Goal: Complete application form

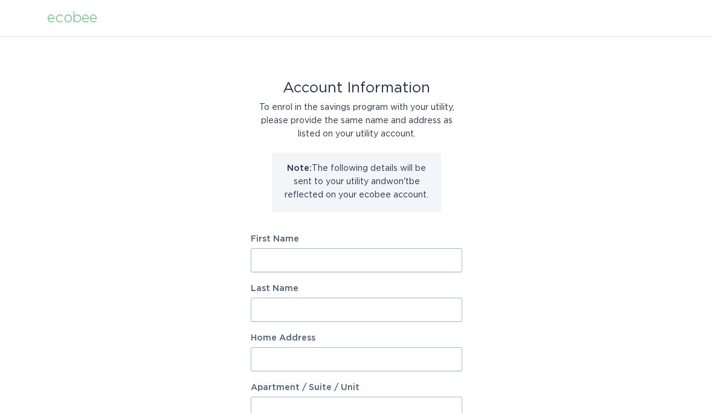
click at [349, 254] on input "First Name" at bounding box center [356, 260] width 211 height 24
type input "[PERSON_NAME]"
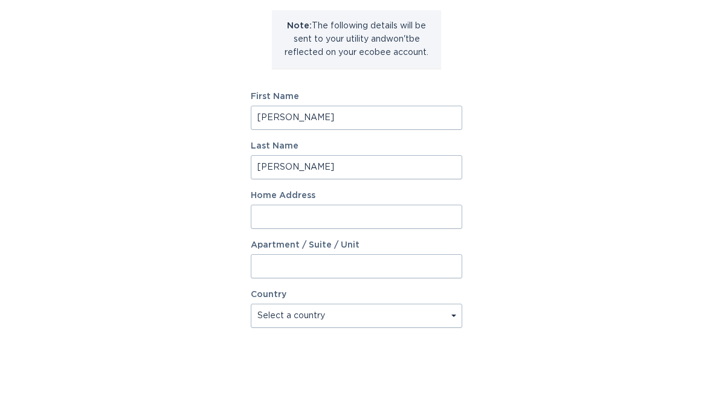
type input "[PERSON_NAME]"
type input "1424 Arabella St"
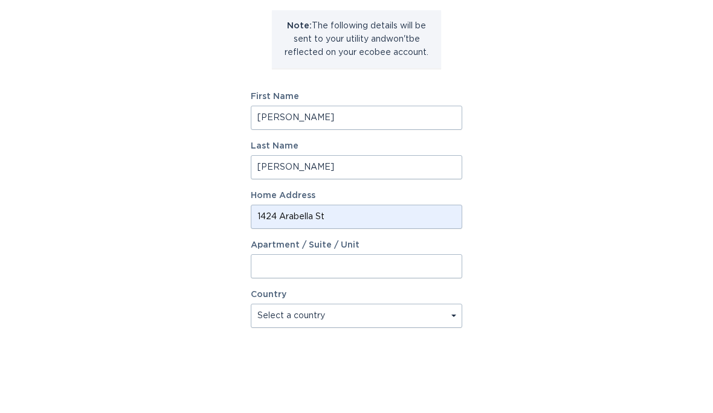
select select "US"
type input "[GEOGRAPHIC_DATA]"
type input "70115"
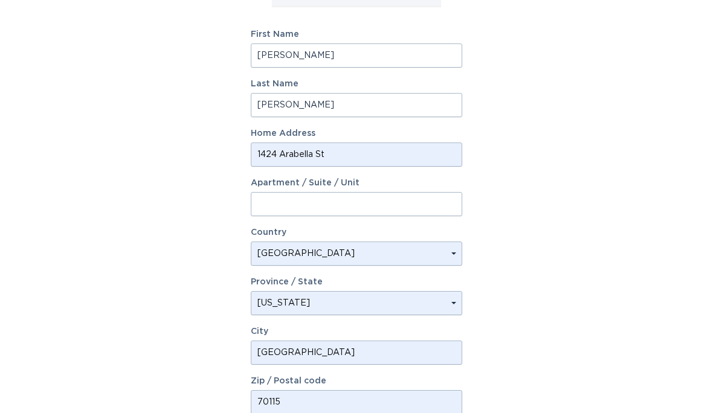
scroll to position [204, 0]
click at [432, 303] on select "Select a province/state [US_STATE] [US_STATE] [US_STATE] [US_STATE] [US_STATE] …" at bounding box center [356, 304] width 211 height 24
select select "LA"
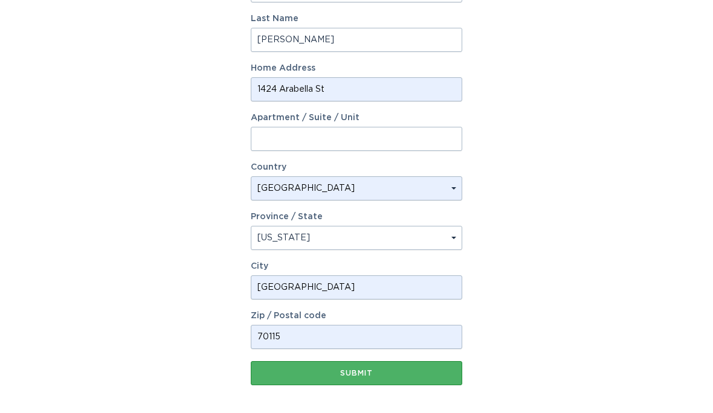
click at [375, 376] on div "Submit" at bounding box center [356, 373] width 199 height 7
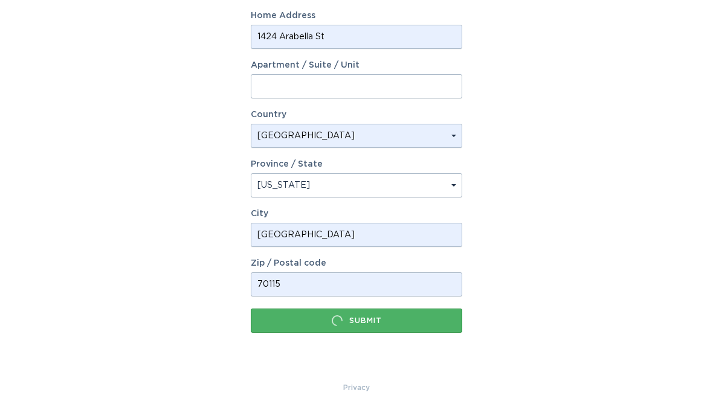
scroll to position [0, 0]
